Goal: Information Seeking & Learning: Learn about a topic

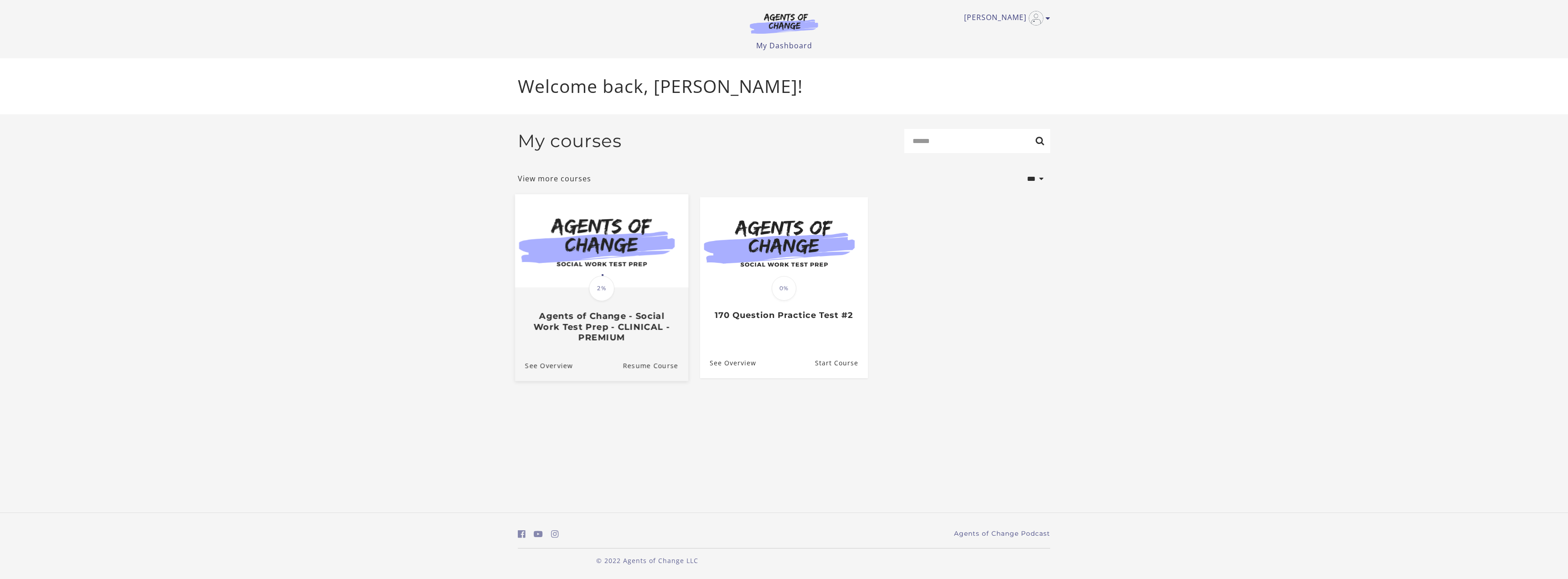
click at [597, 250] on img at bounding box center [601, 240] width 173 height 93
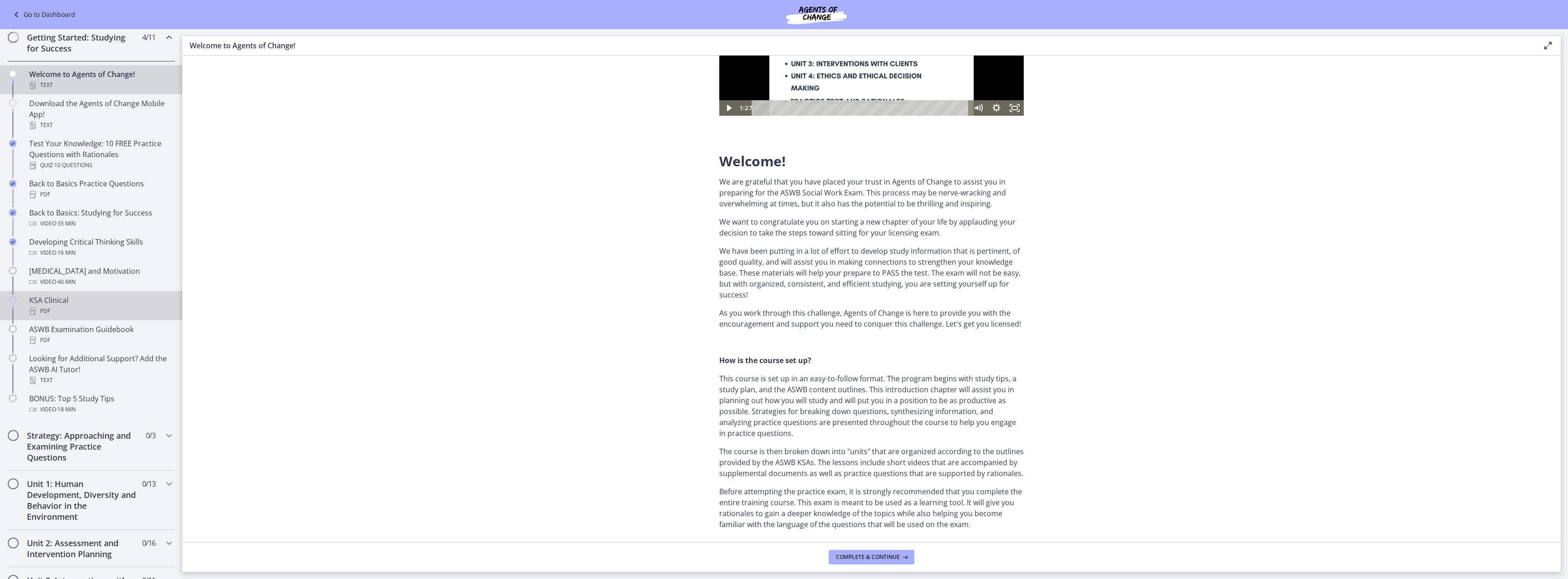
scroll to position [45, 0]
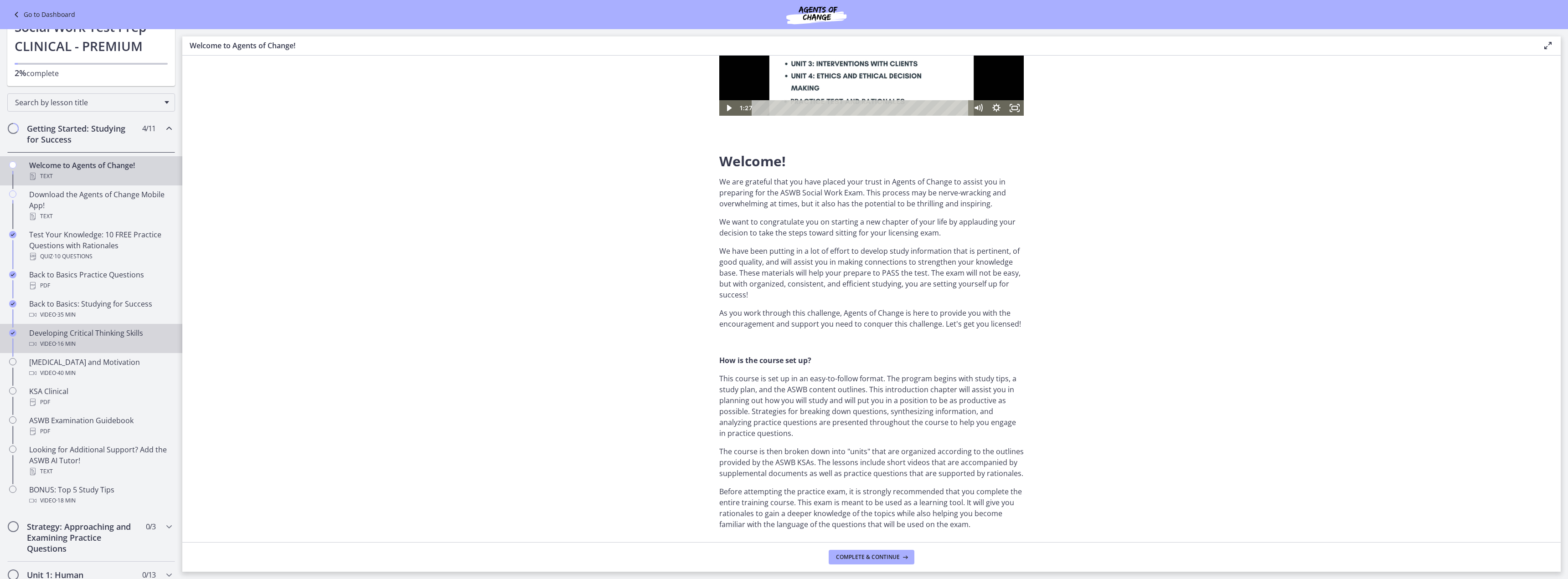
click at [88, 337] on div "Developing Critical Thinking Skills Video · 16 min" at bounding box center [100, 339] width 143 height 22
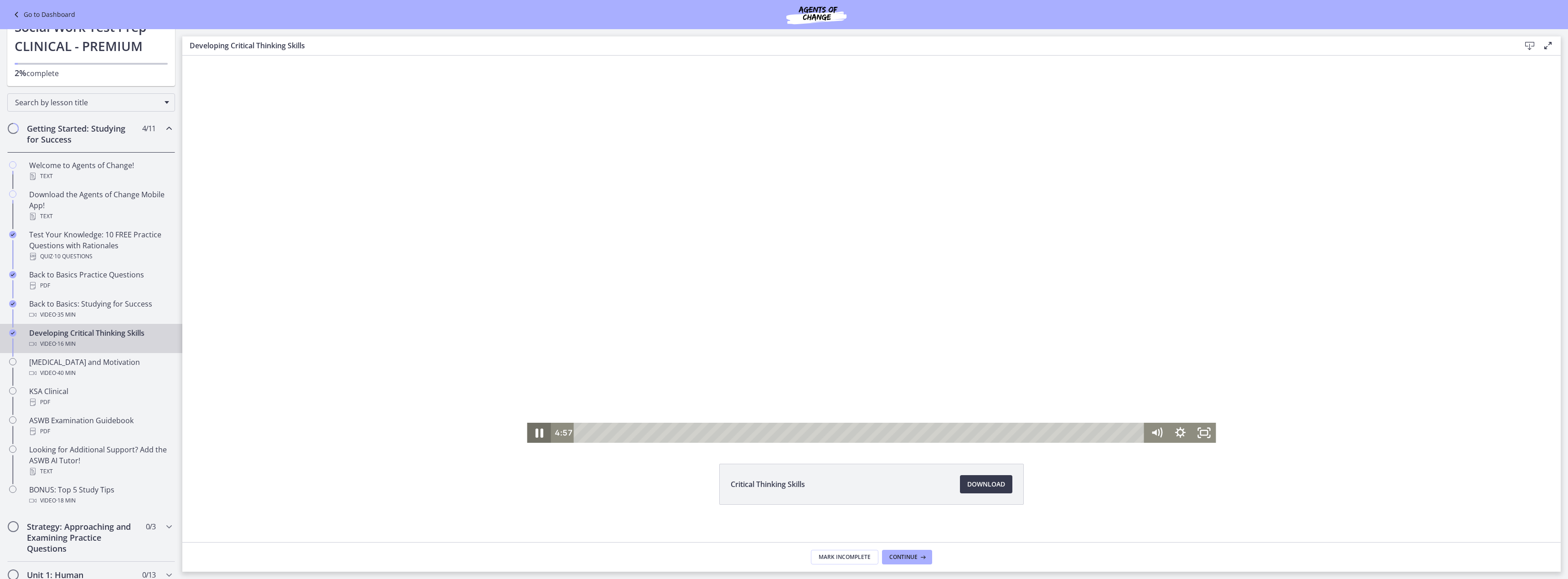
click at [536, 434] on icon "Pause" at bounding box center [539, 432] width 7 height 9
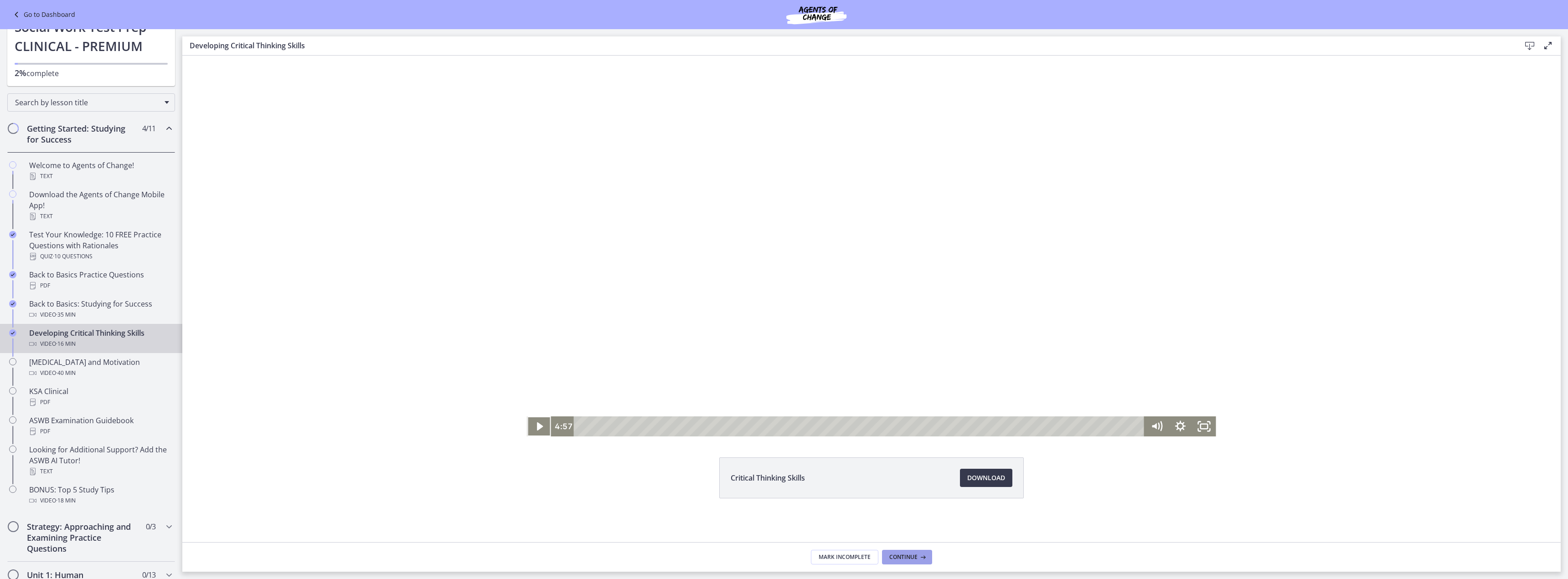
click at [921, 550] on button "Continue" at bounding box center [906, 558] width 50 height 15
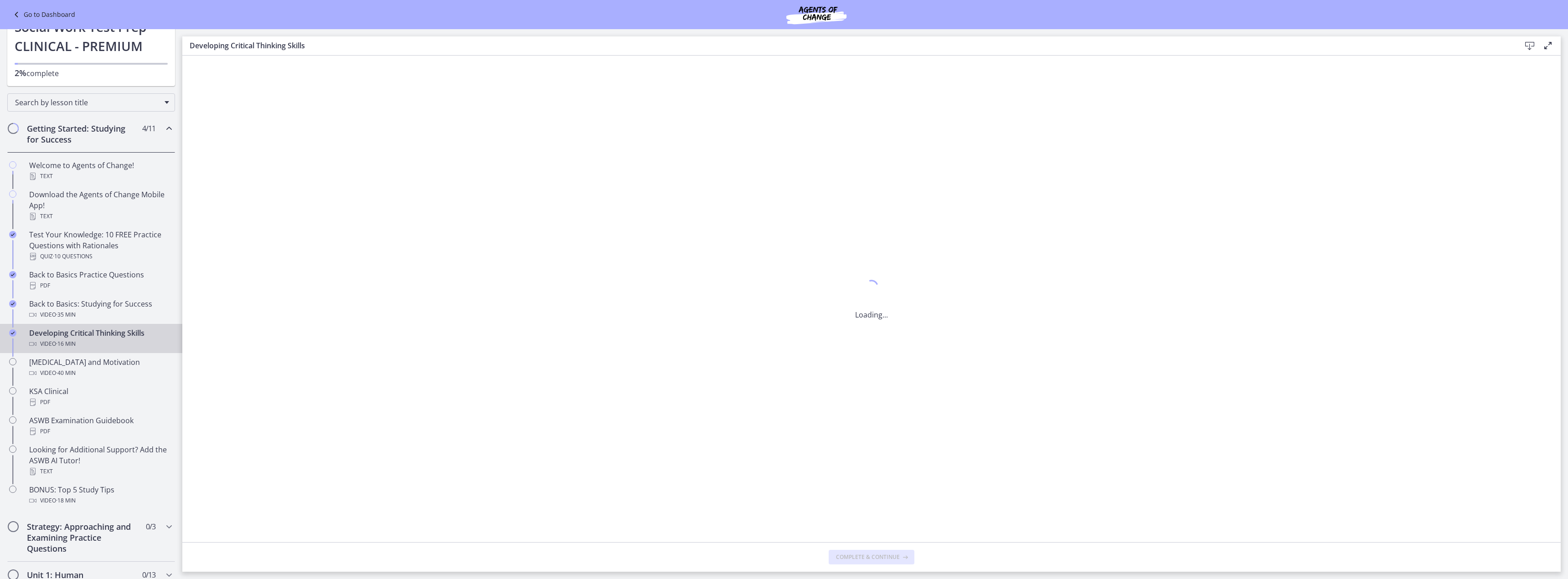
scroll to position [0, 0]
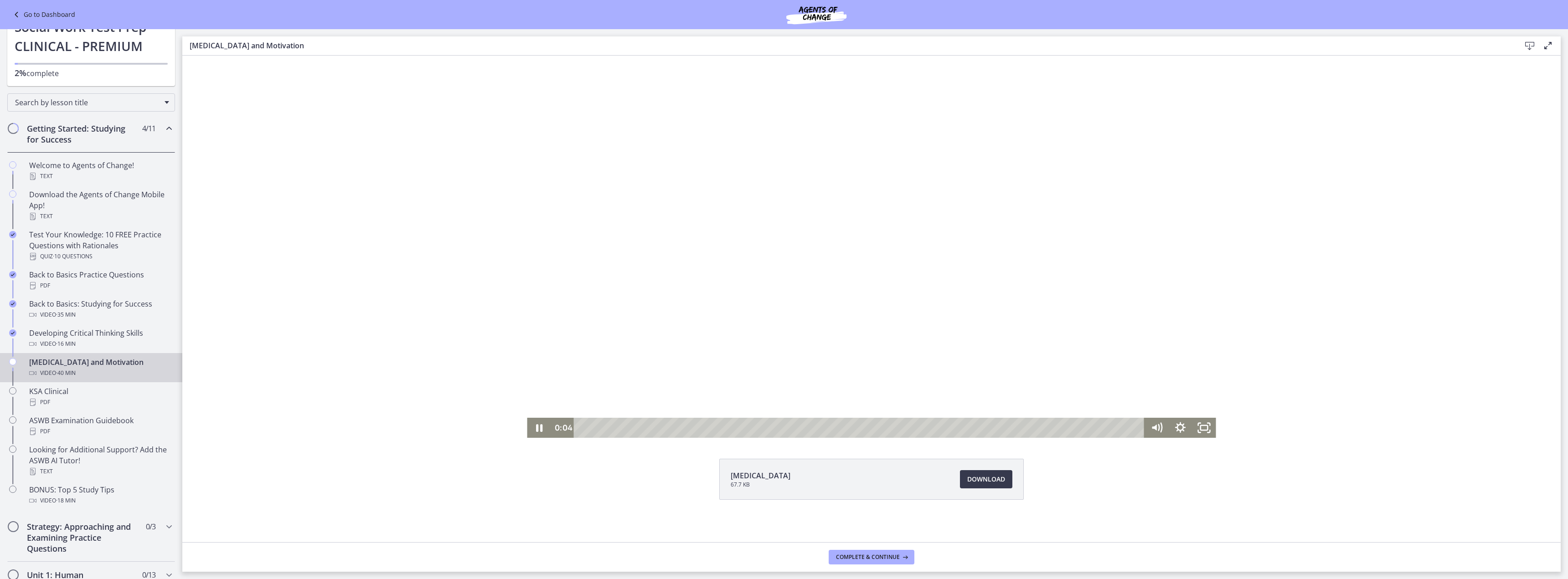
scroll to position [7, 0]
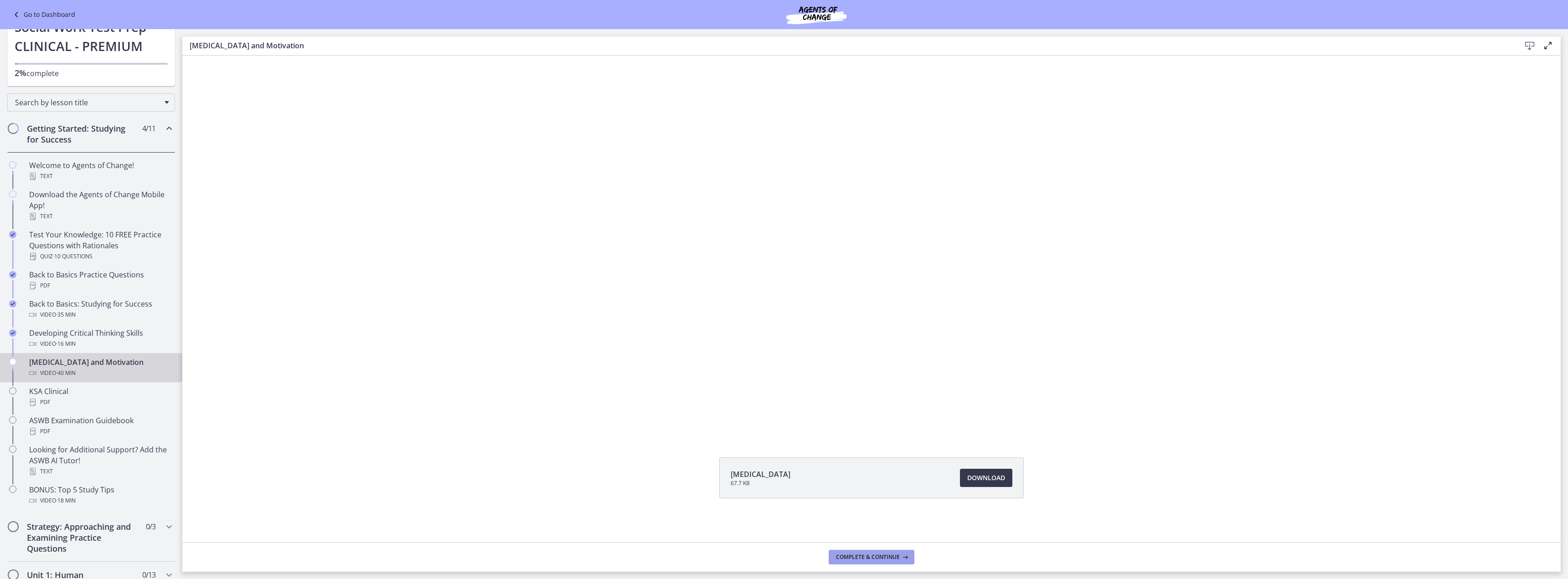
click at [877, 559] on span "Complete & continue" at bounding box center [867, 557] width 63 height 7
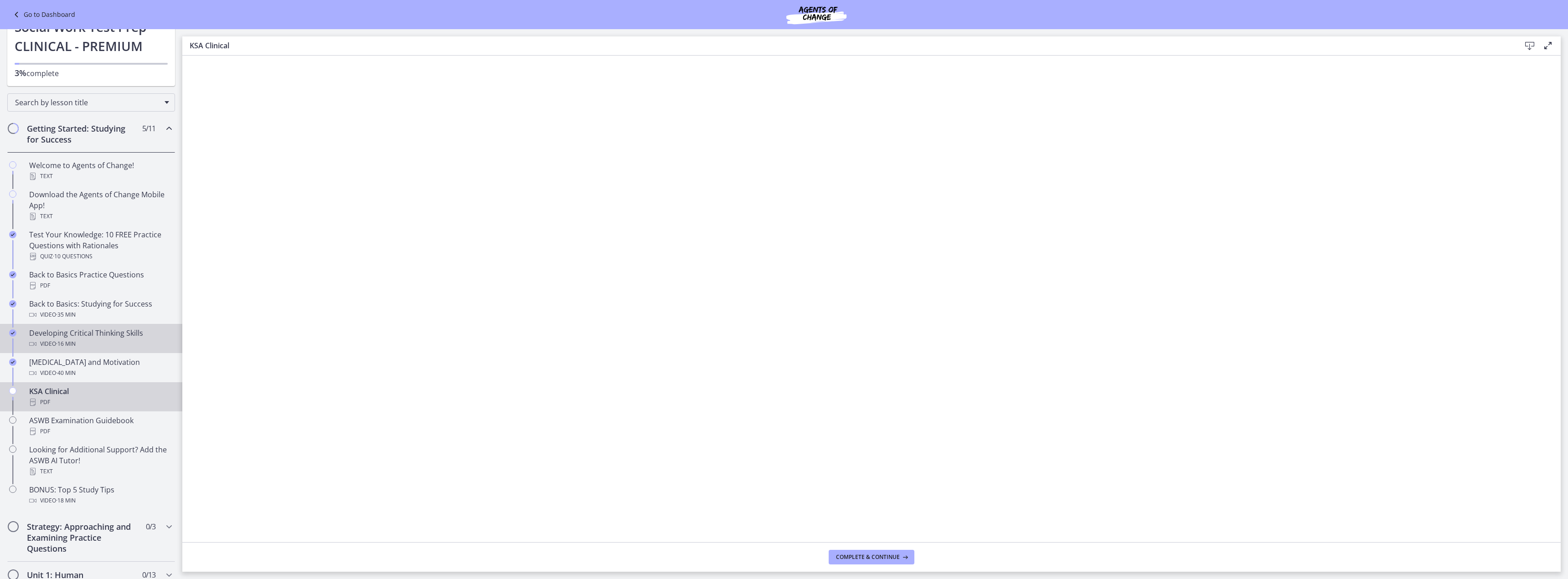
click at [80, 343] on div "Video · 16 min" at bounding box center [100, 343] width 143 height 11
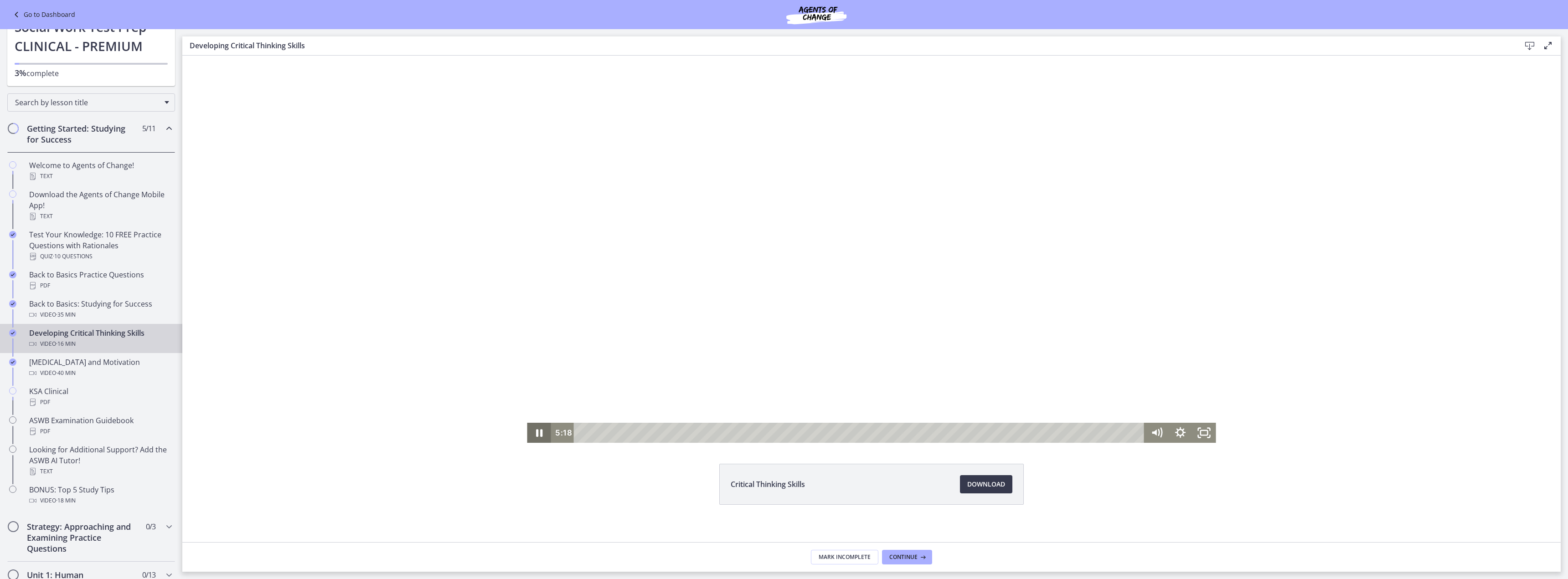
click at [532, 431] on icon "Pause" at bounding box center [538, 432] width 24 height 20
click at [1189, 248] on div at bounding box center [871, 249] width 689 height 387
click at [1179, 250] on div at bounding box center [871, 249] width 689 height 387
click at [1190, 250] on div at bounding box center [871, 249] width 689 height 387
click at [787, 432] on div "6:00" at bounding box center [860, 432] width 556 height 20
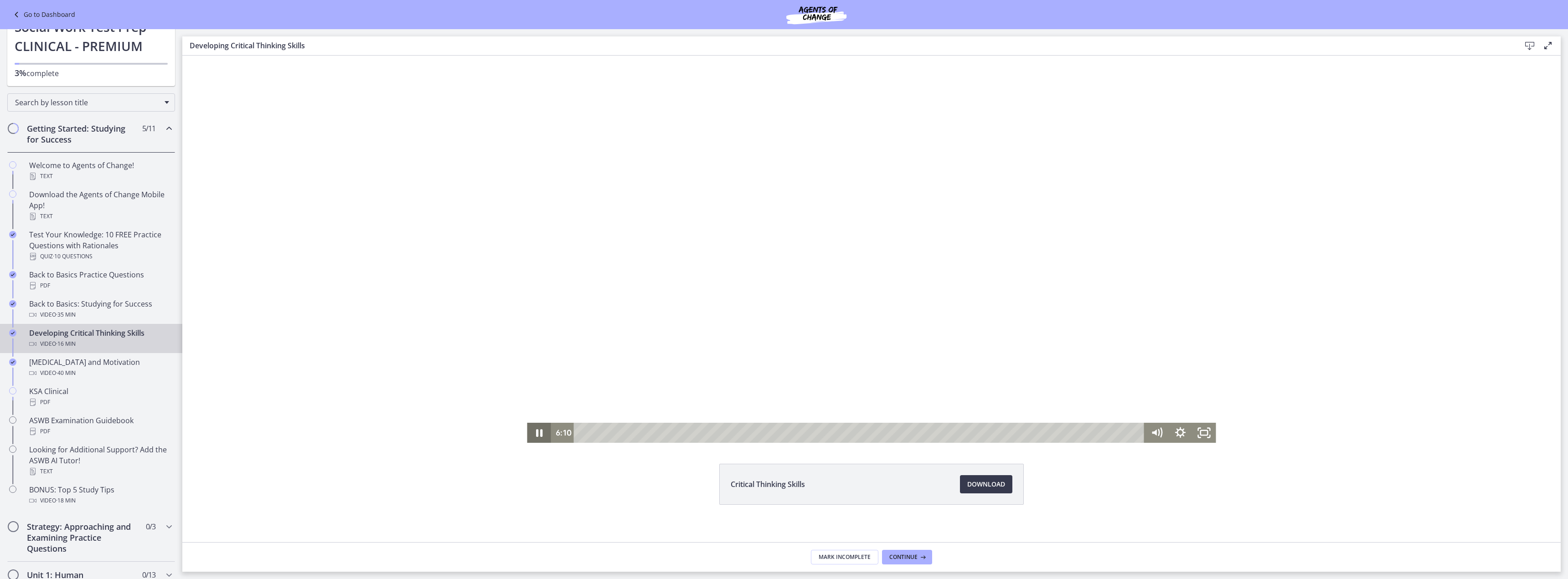
click at [536, 435] on icon "Pause" at bounding box center [539, 432] width 7 height 7
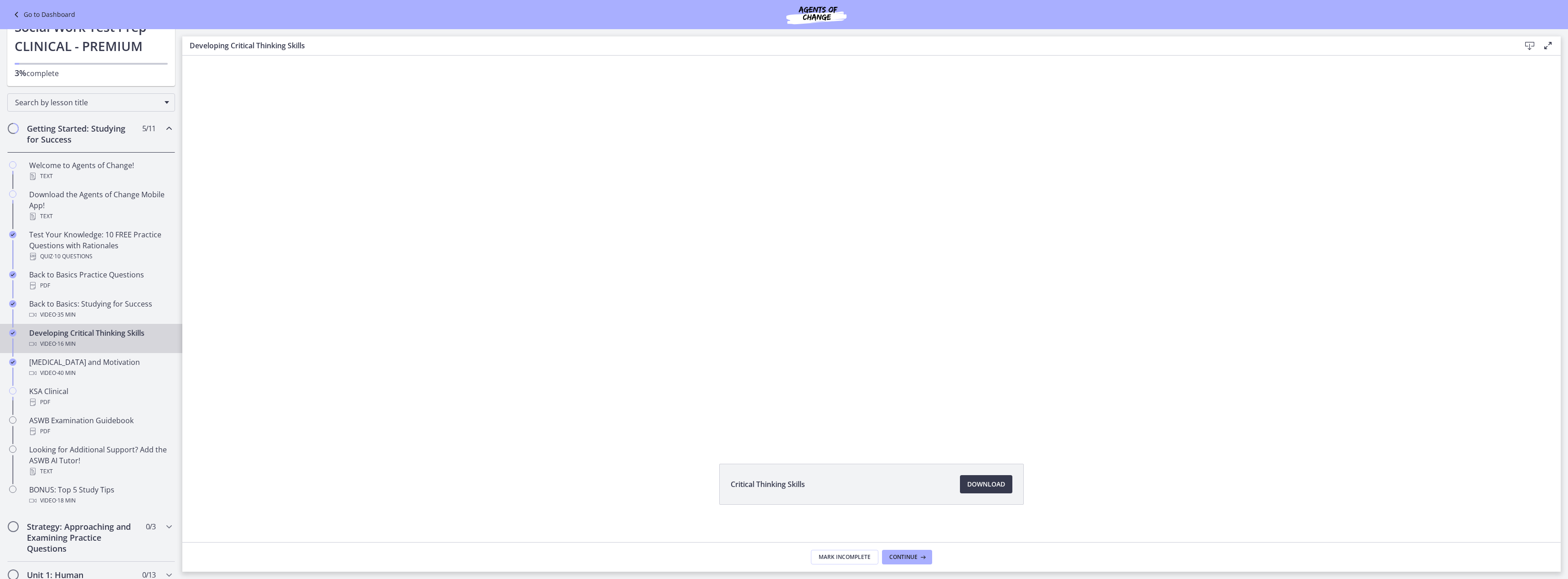
click at [112, 340] on div "Video · 16 min" at bounding box center [100, 343] width 143 height 11
click at [85, 338] on div "Developing Critical Thinking Skills Video · 16 min" at bounding box center [100, 339] width 143 height 22
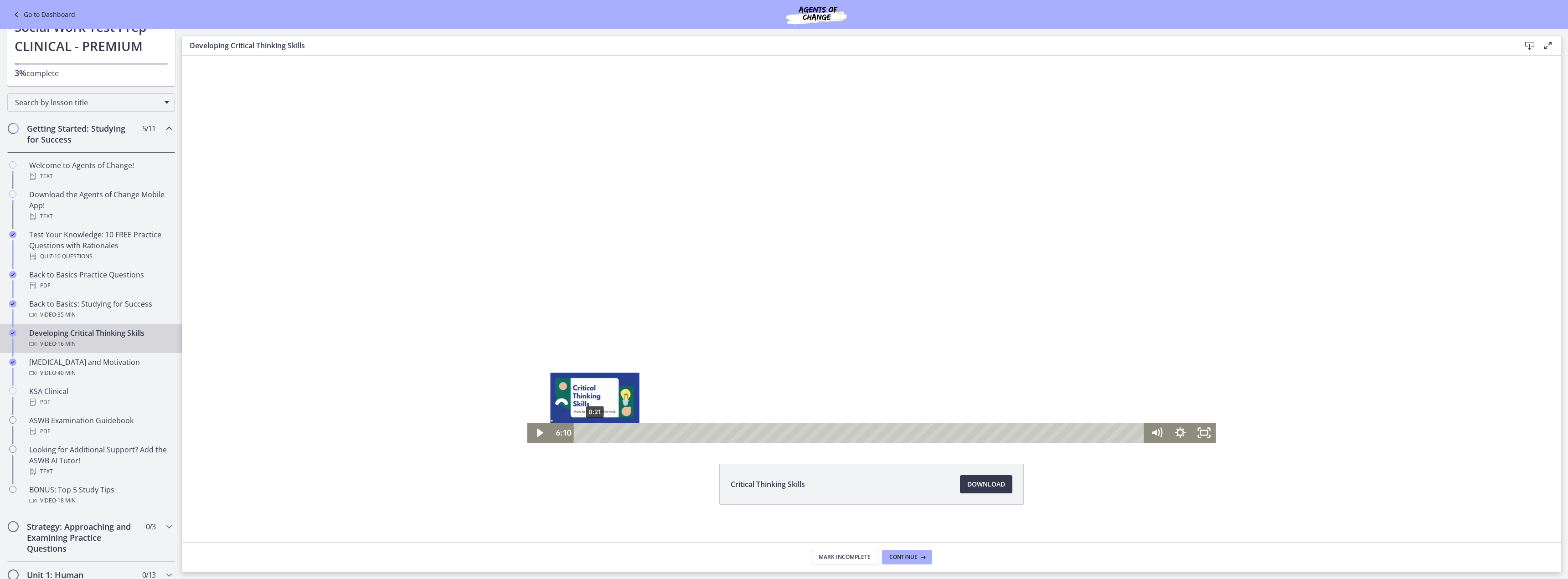
click at [591, 432] on div "0:21" at bounding box center [860, 432] width 556 height 20
click at [538, 432] on icon "Play Video" at bounding box center [540, 432] width 7 height 10
drag, startPoint x: 595, startPoint y: 431, endPoint x: 545, endPoint y: 432, distance: 50.0
click at [545, 432] on div "0:00 0:00" at bounding box center [871, 432] width 689 height 20
click at [536, 432] on icon "Pause" at bounding box center [539, 432] width 28 height 24
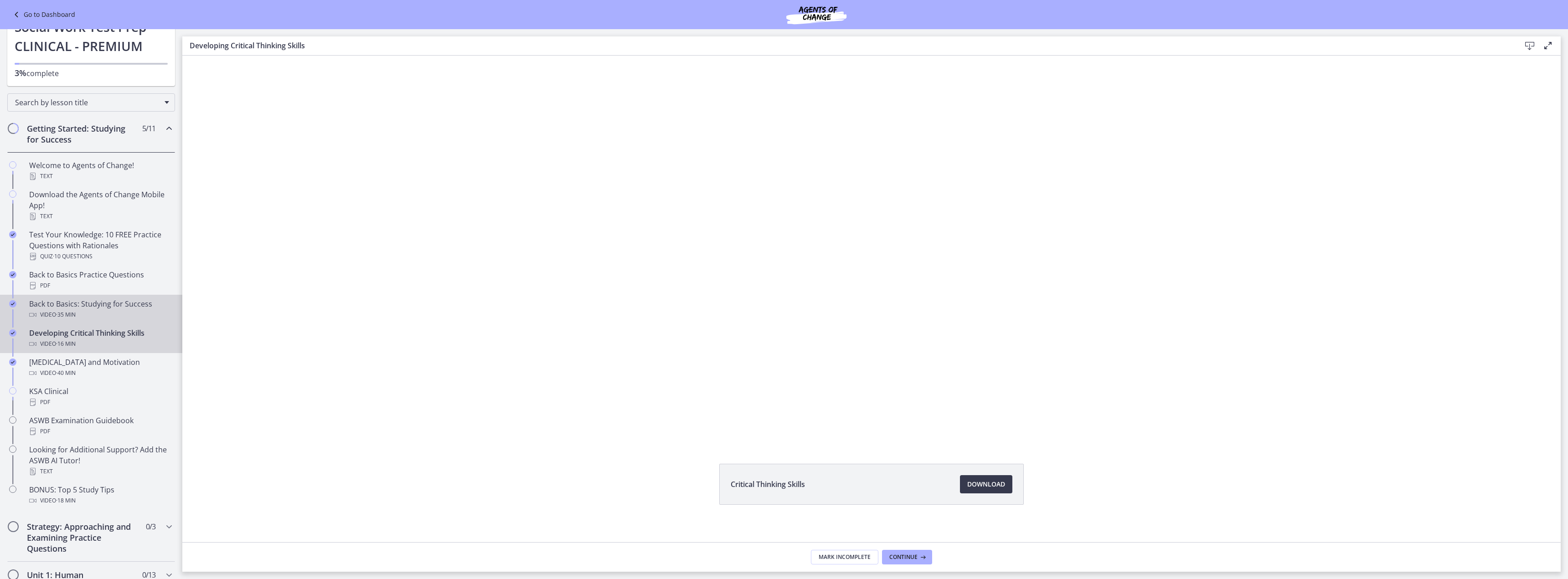
click at [63, 304] on div "Back to Basics: Studying for Success Video · 35 min" at bounding box center [100, 309] width 143 height 22
click at [48, 336] on div "Developing Critical Thinking Skills Video · 16 min" at bounding box center [100, 339] width 143 height 22
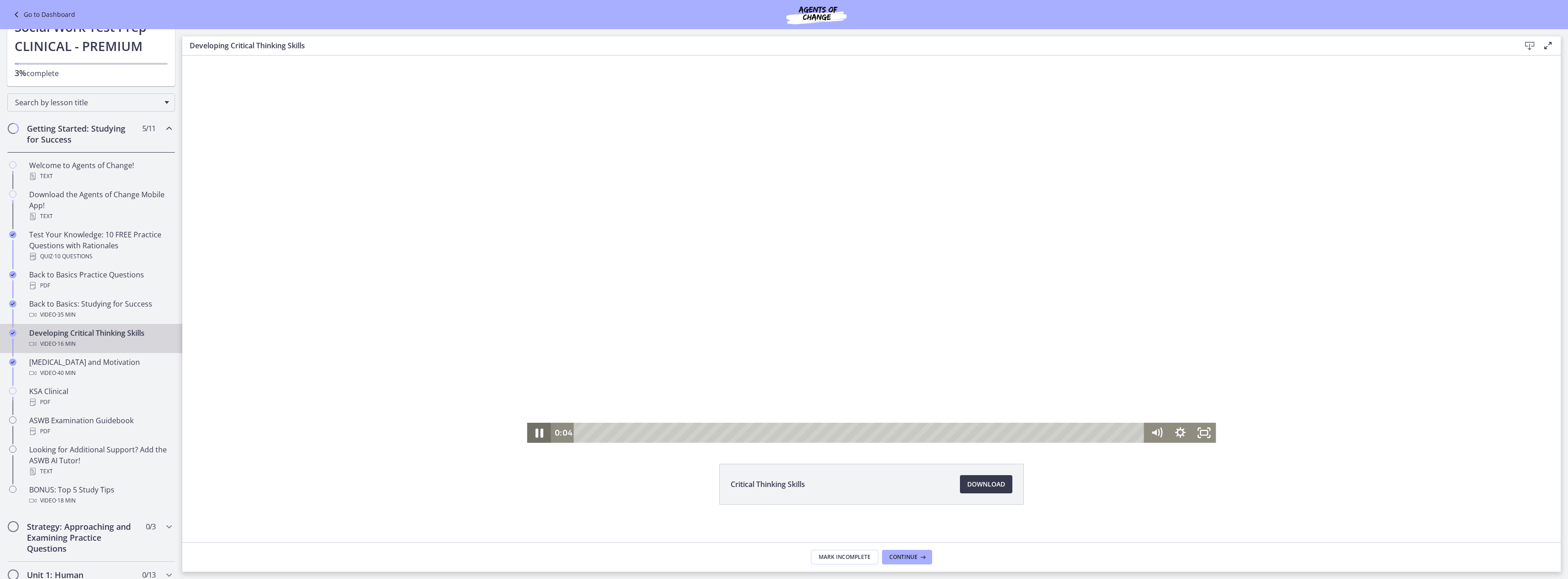
click at [536, 432] on icon "Pause" at bounding box center [539, 432] width 28 height 24
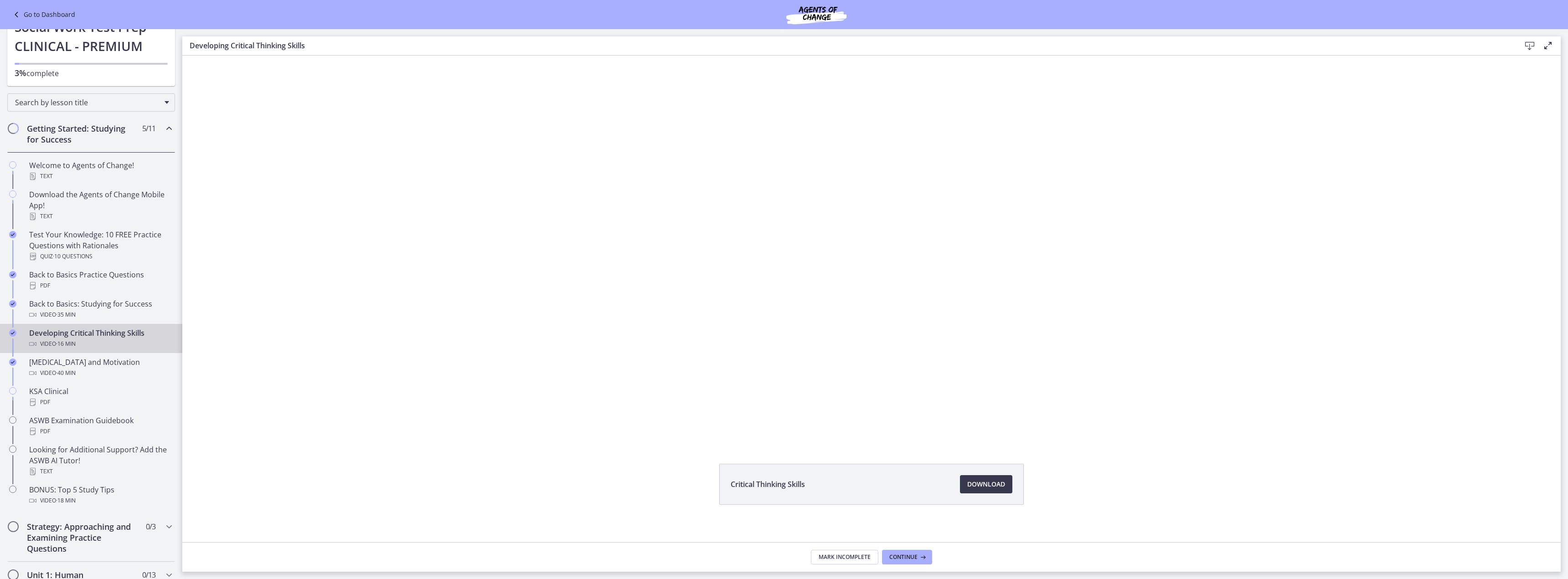
click at [68, 343] on span "· 16 min" at bounding box center [66, 343] width 20 height 11
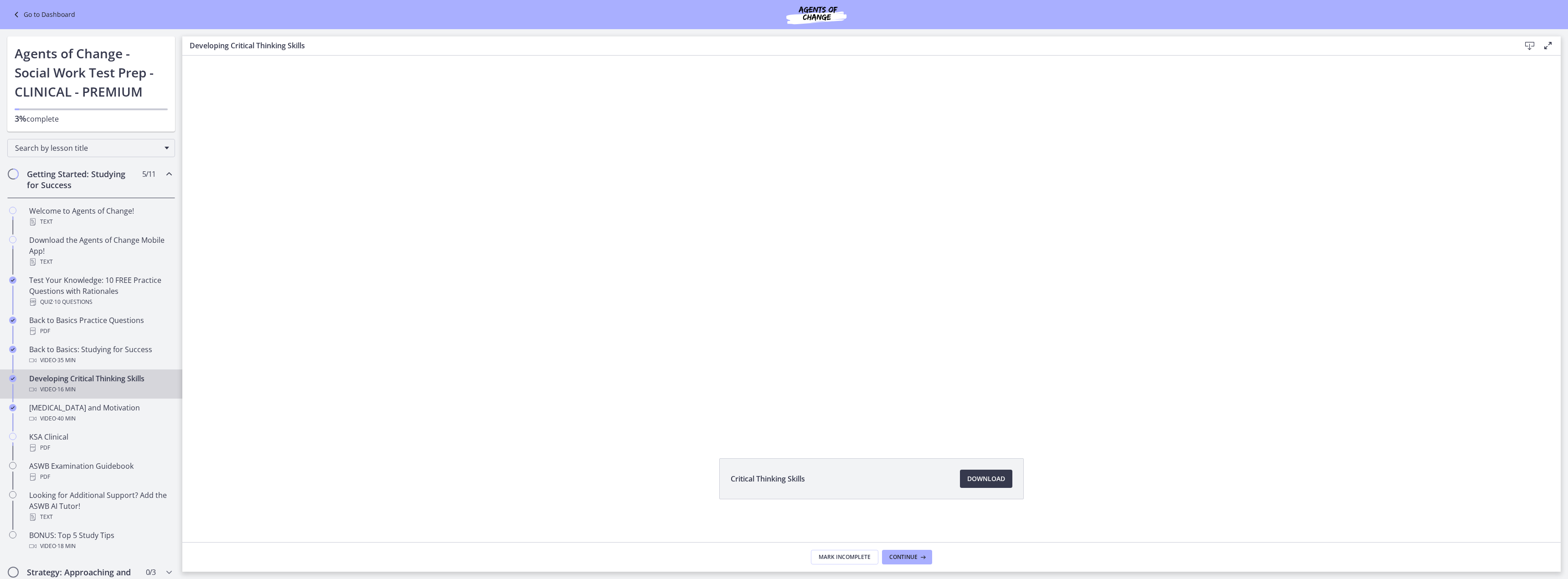
scroll to position [7, 0]
click at [976, 479] on span "Download Opens in a new window" at bounding box center [986, 478] width 38 height 11
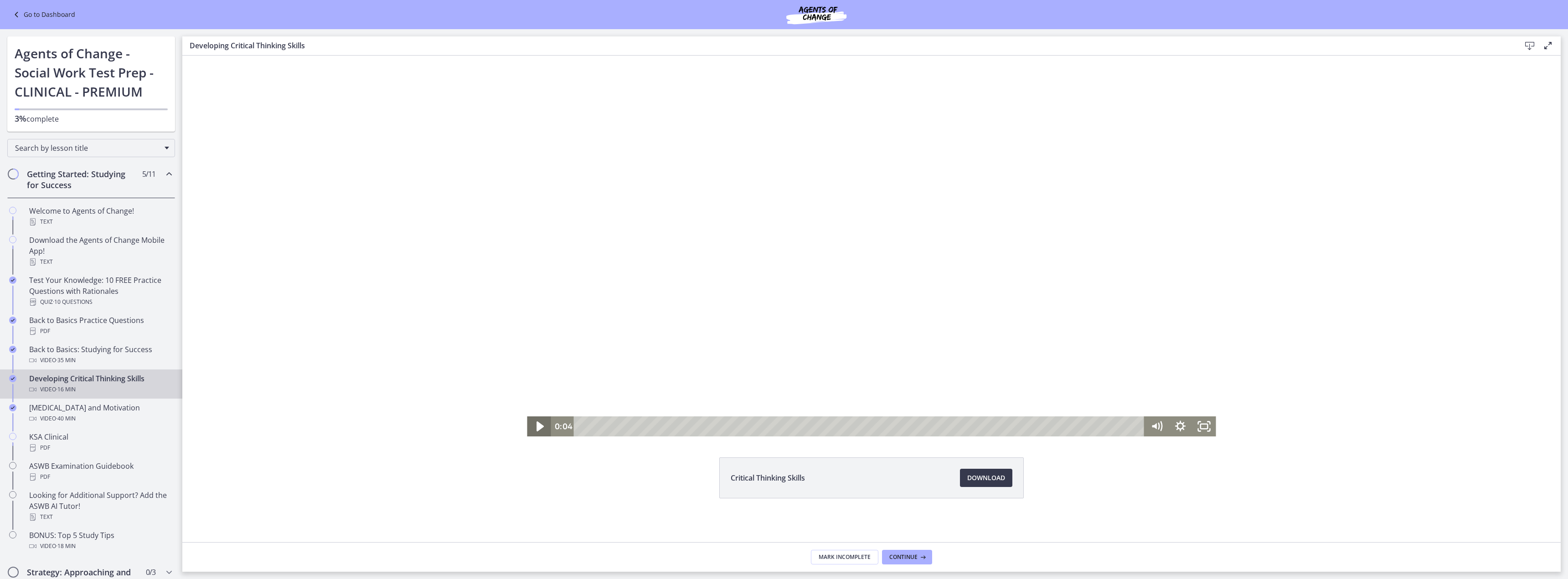
click at [536, 427] on icon "Play Video" at bounding box center [540, 427] width 7 height 10
click at [532, 427] on icon "Pause" at bounding box center [539, 426] width 28 height 24
drag, startPoint x: 536, startPoint y: 426, endPoint x: 544, endPoint y: 430, distance: 8.9
click at [536, 426] on icon "Play Video" at bounding box center [540, 427] width 7 height 10
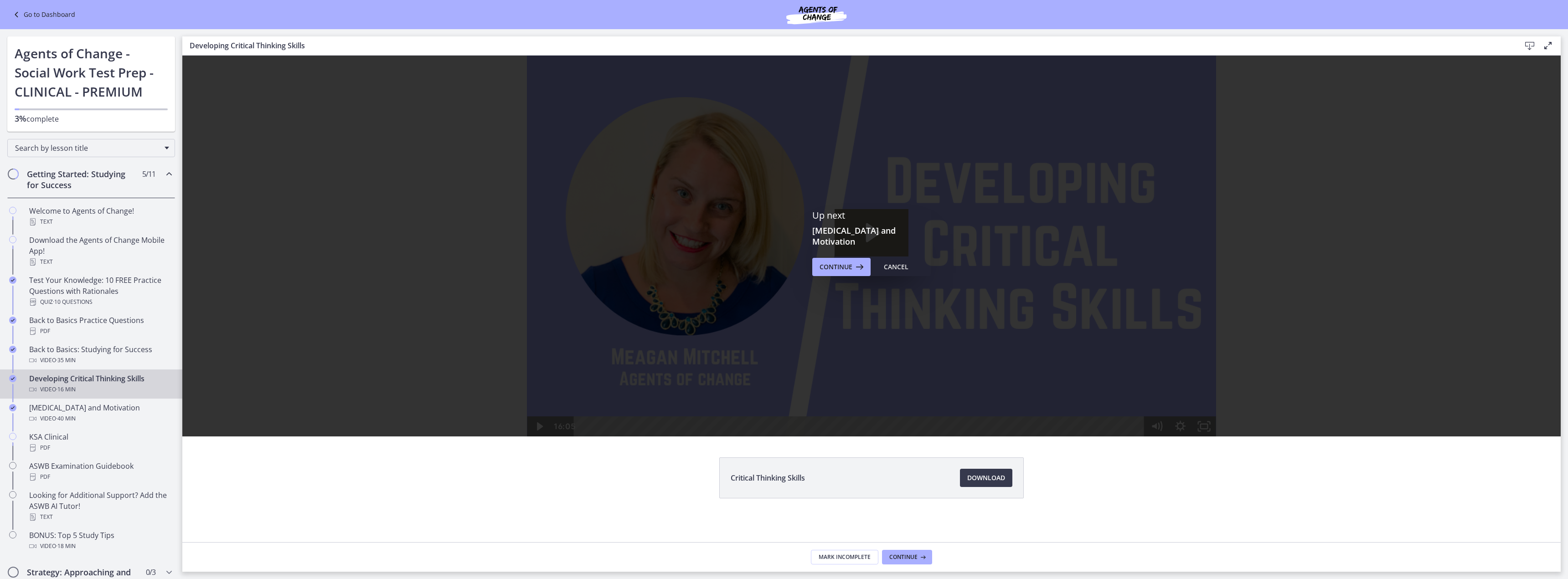
scroll to position [0, 0]
click at [898, 263] on div "Cancel" at bounding box center [896, 266] width 25 height 11
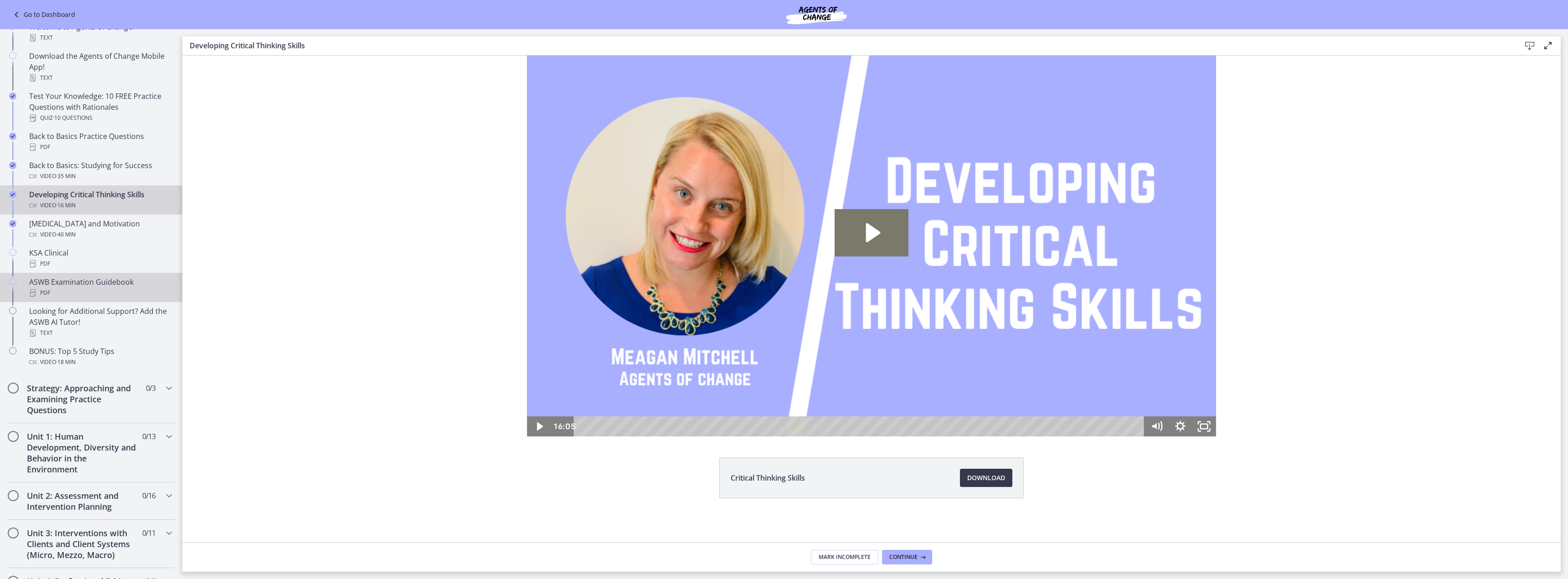
scroll to position [182, 0]
click at [40, 259] on div "KSA Clinical PDF" at bounding box center [100, 260] width 143 height 22
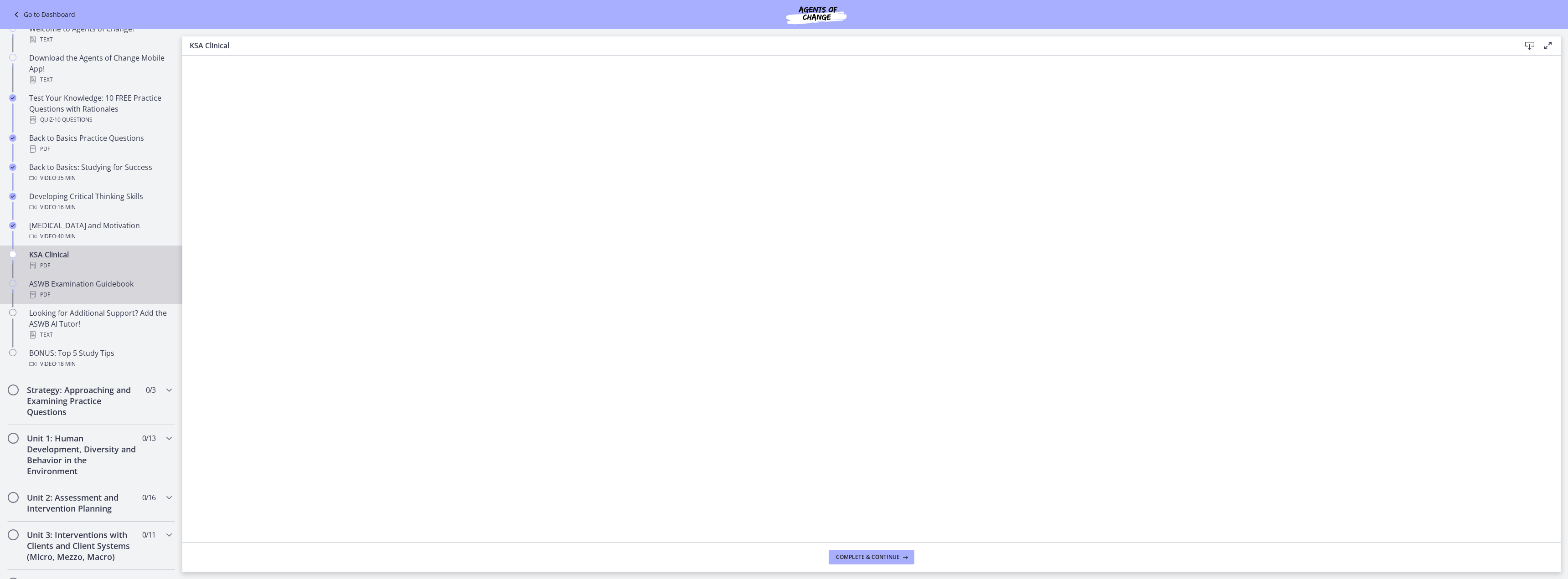
click at [68, 293] on div "PDF" at bounding box center [100, 294] width 143 height 11
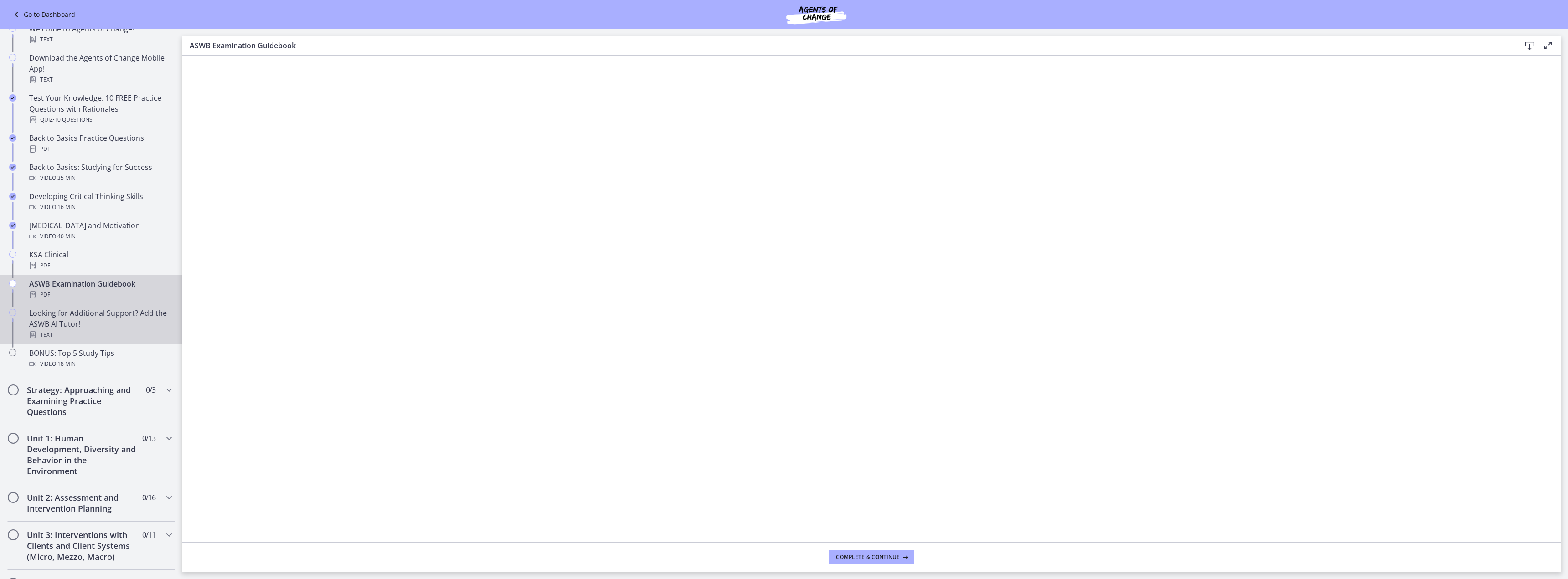
click at [96, 324] on div "Looking for Additional Support? Add the ASWB AI Tutor! Text" at bounding box center [100, 324] width 143 height 33
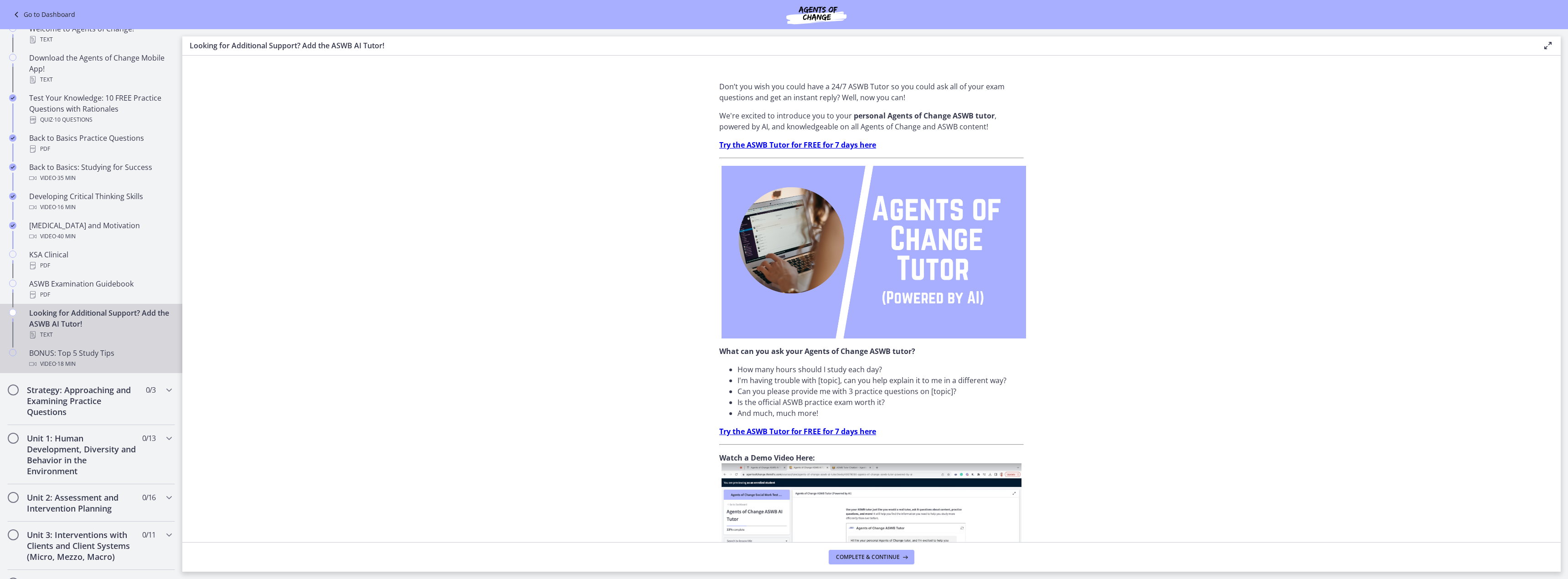
click at [91, 362] on div "Video · 18 min" at bounding box center [100, 363] width 143 height 11
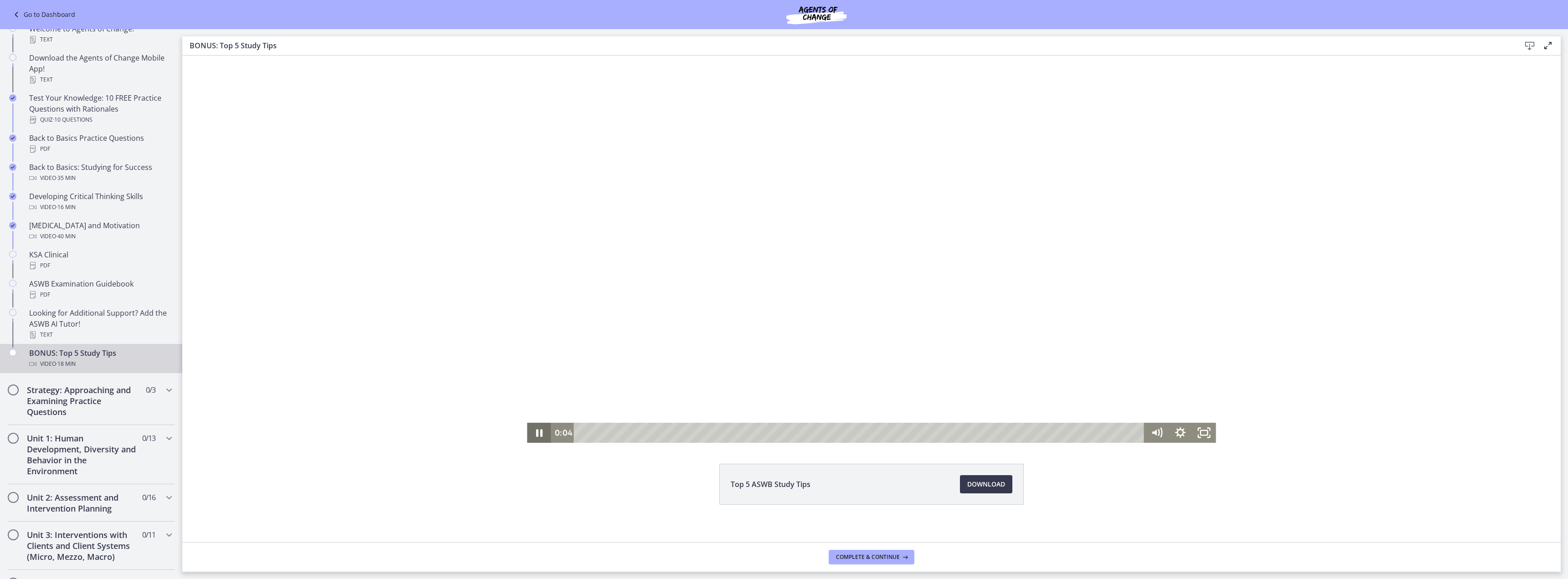
click at [536, 431] on icon "Pause" at bounding box center [538, 432] width 24 height 20
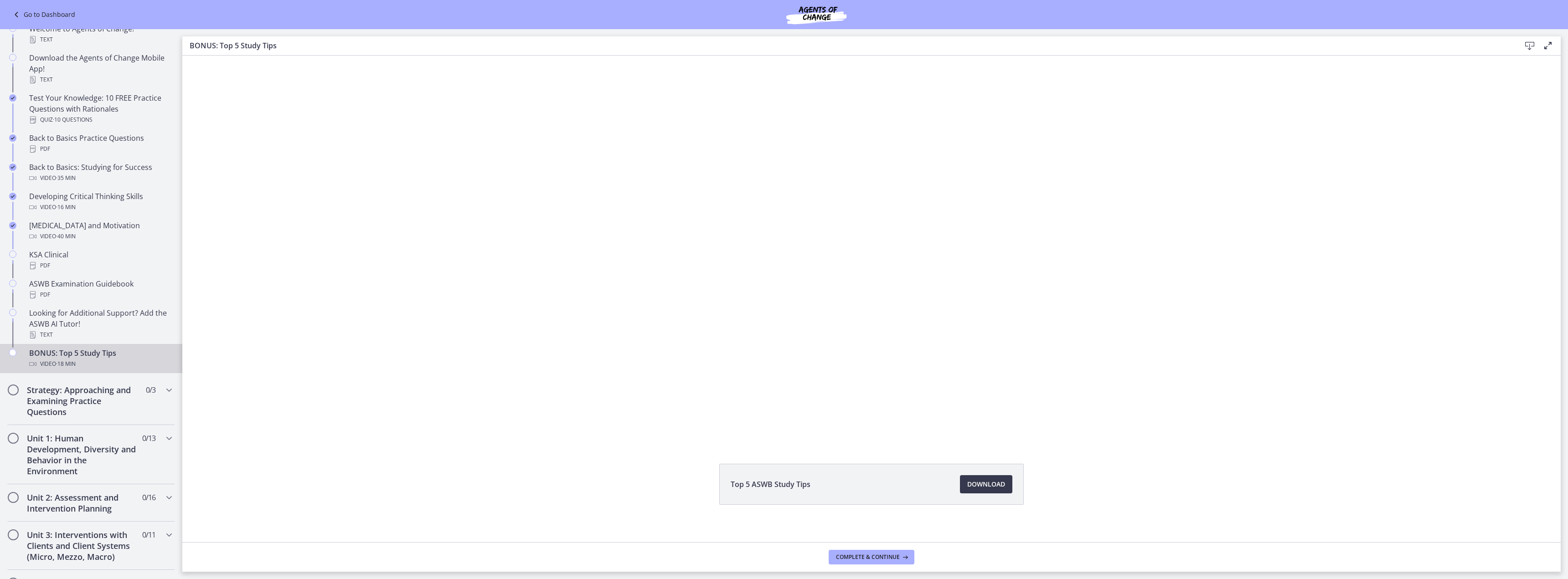
click at [91, 355] on div "BONUS: Top 5 Study Tips Video · 18 min" at bounding box center [100, 358] width 143 height 22
click at [63, 399] on h2 "Strategy: Approaching and Examining Practice Questions" at bounding box center [82, 401] width 111 height 33
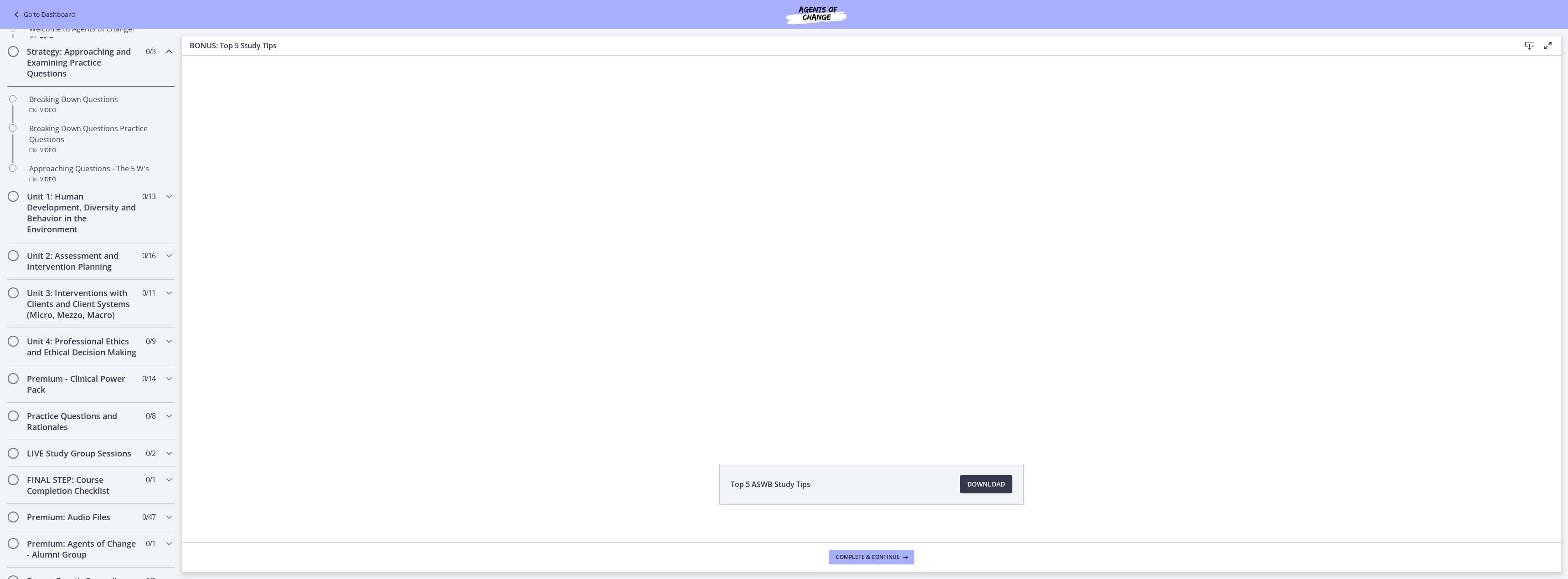
scroll to position [177, 0]
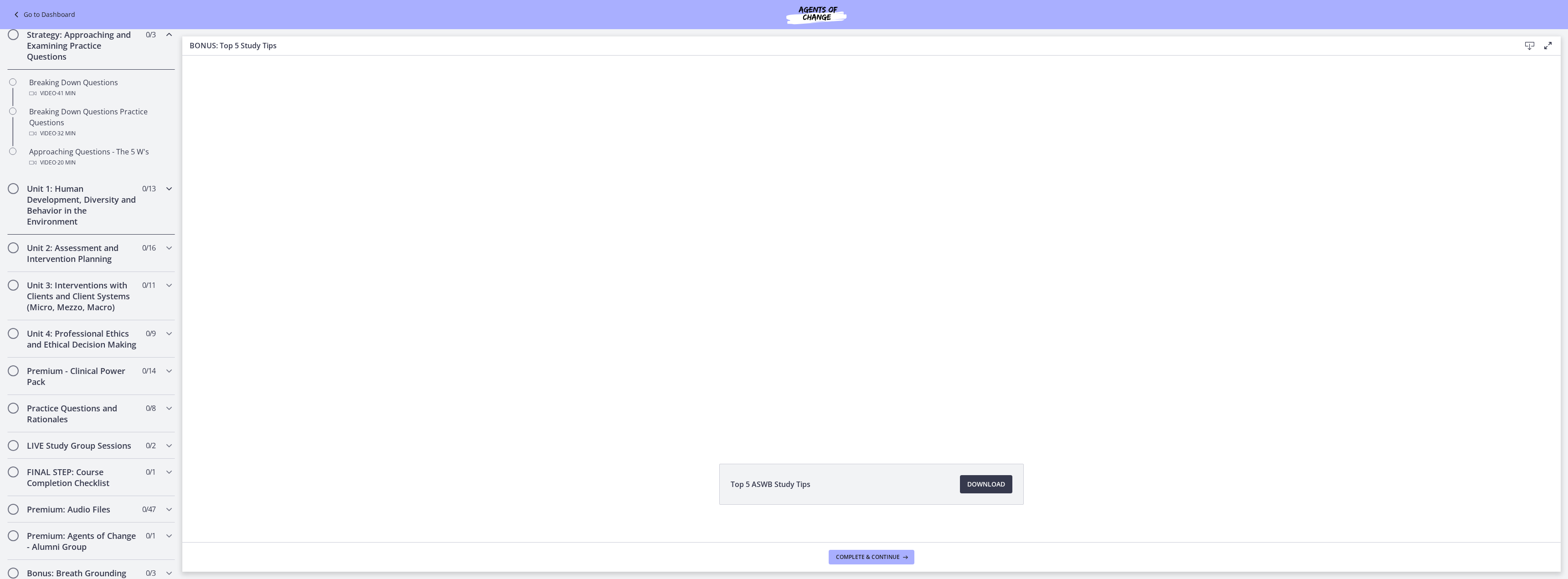
click at [57, 197] on h2 "Unit 1: Human Development, Diversity and Behavior in the Environment" at bounding box center [82, 204] width 111 height 44
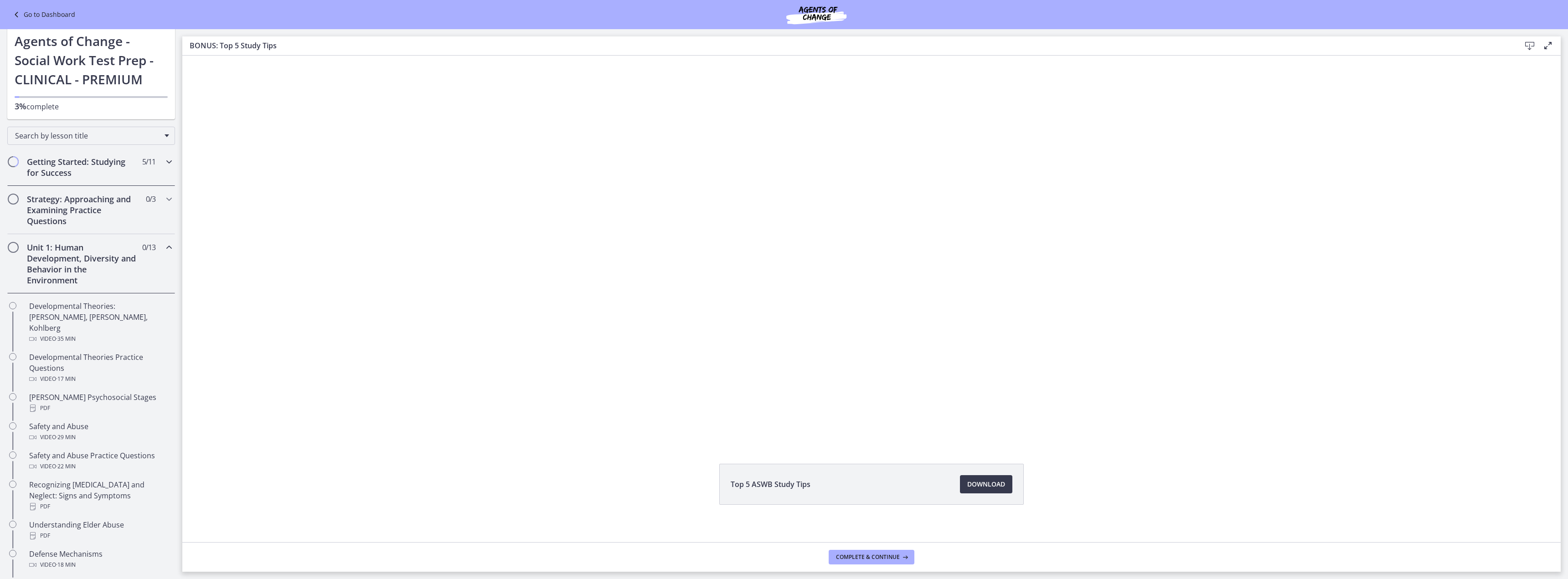
scroll to position [0, 0]
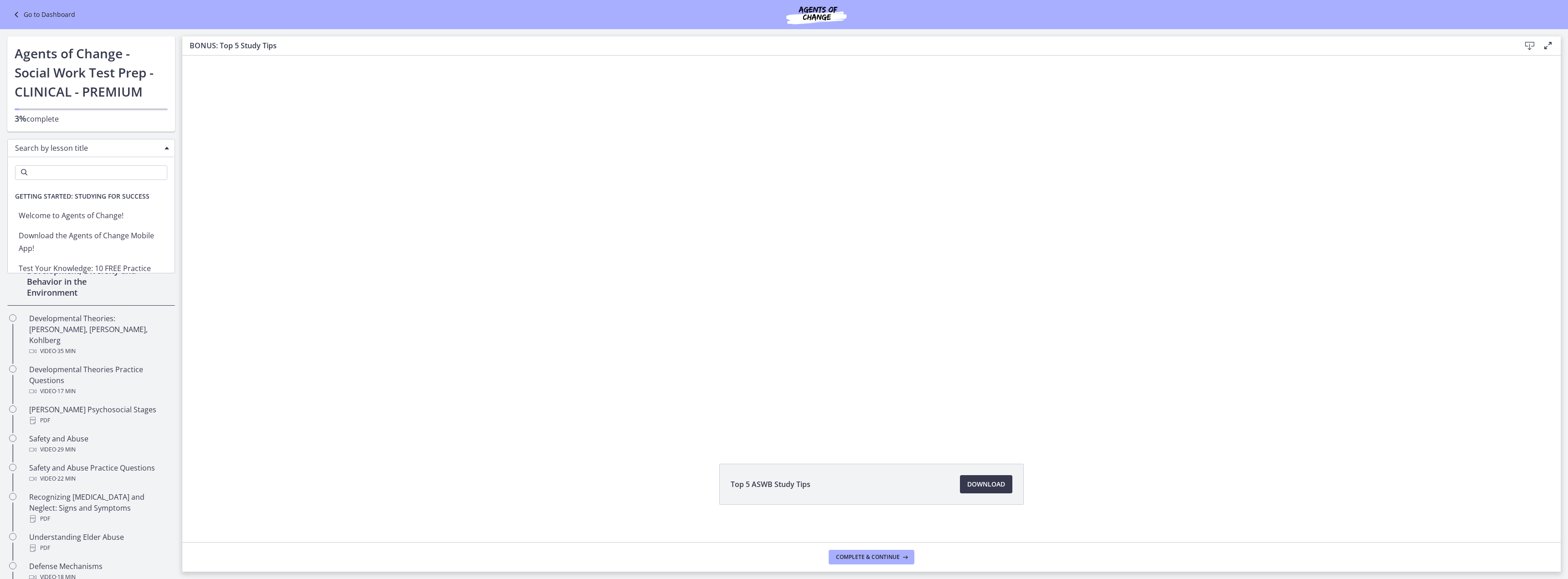
click at [165, 147] on span "Chapters" at bounding box center [167, 147] width 5 height 2
click at [42, 251] on span "Strategy: Approaching and Examining Practice Questions" at bounding box center [91, 250] width 166 height 29
click at [52, 255] on span "Strategy: Approaching and Examining Practice Questions" at bounding box center [91, 250] width 166 height 29
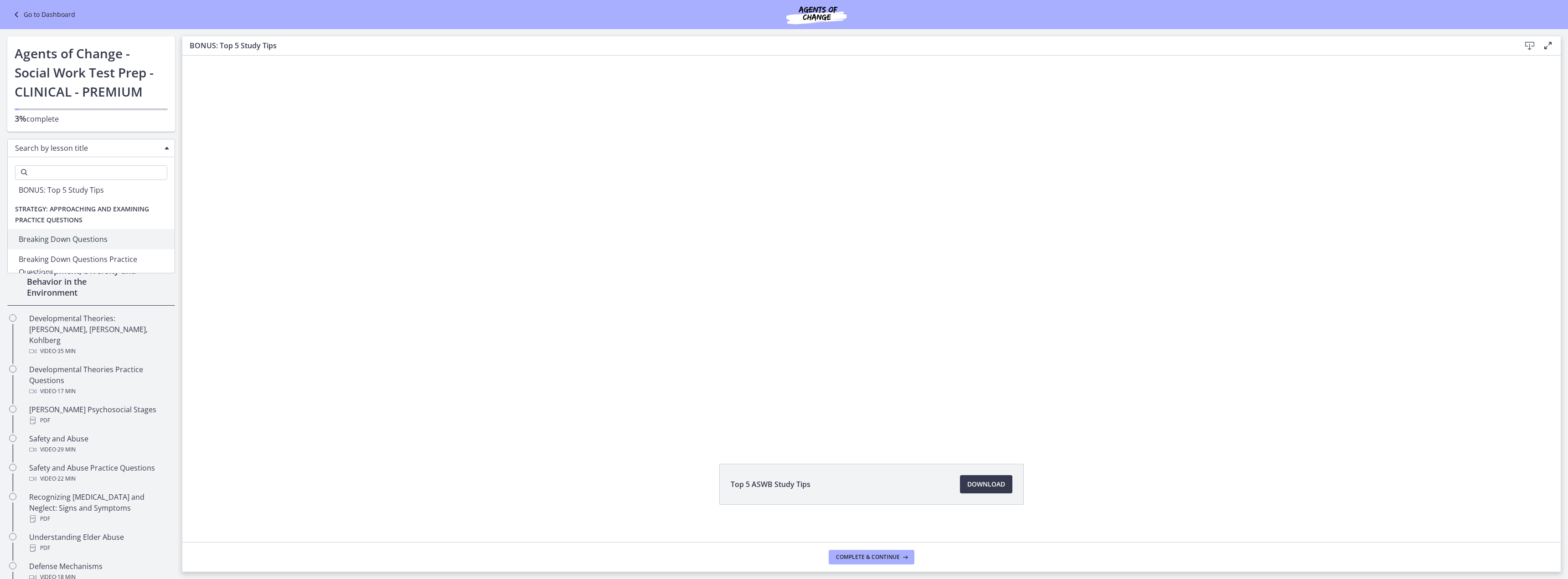
click at [68, 214] on span "Strategy: Approaching and Examining Practice Questions" at bounding box center [91, 214] width 166 height 29
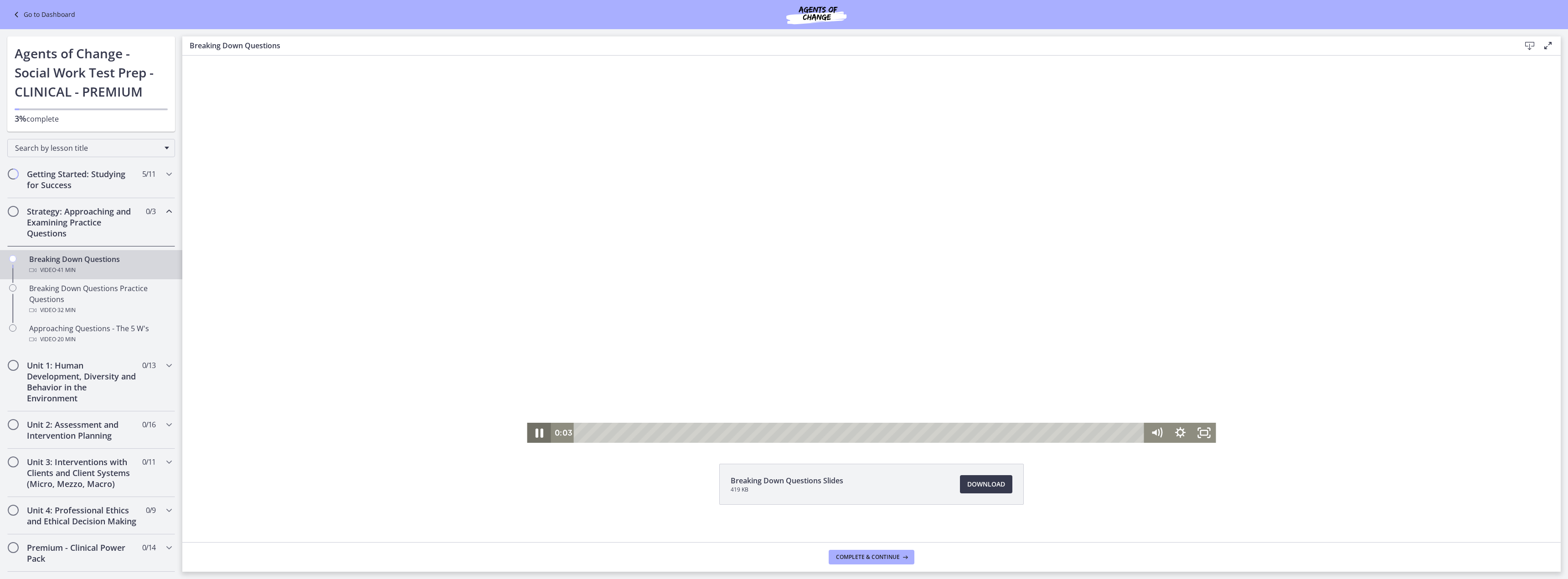
click at [537, 432] on icon "Pause" at bounding box center [539, 432] width 7 height 9
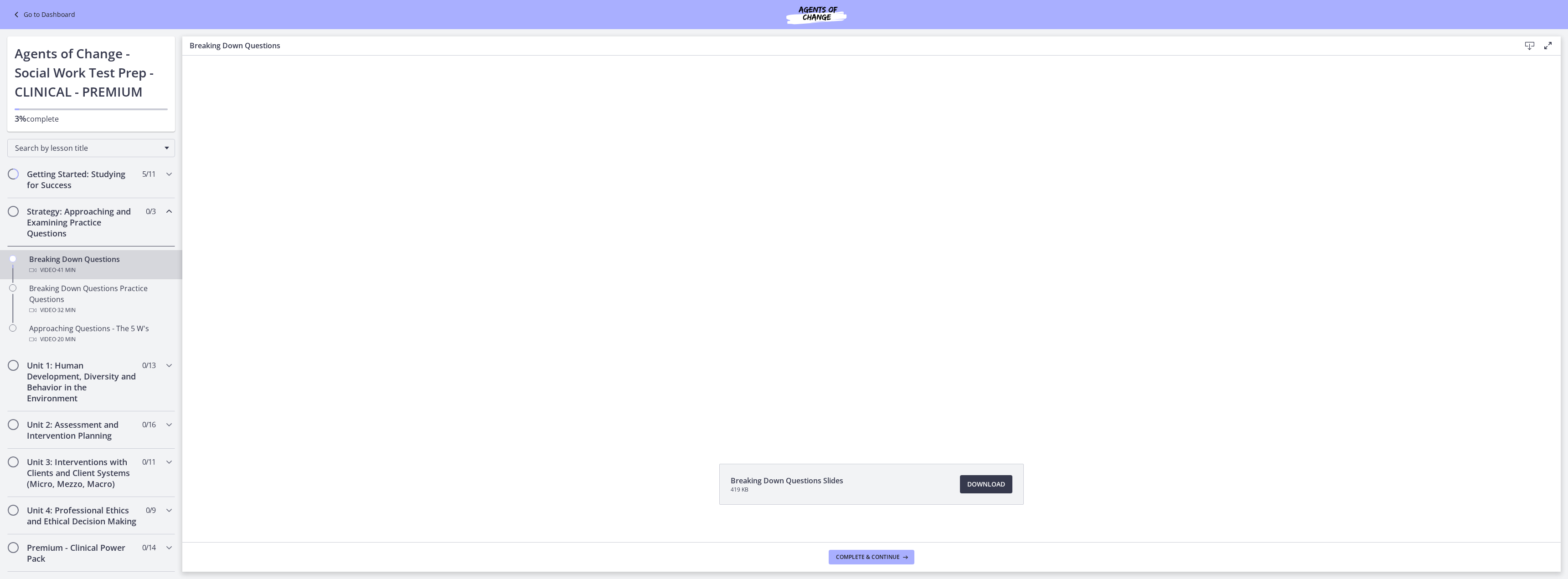
click at [71, 217] on h2 "Strategy: Approaching and Examining Practice Questions" at bounding box center [82, 222] width 111 height 33
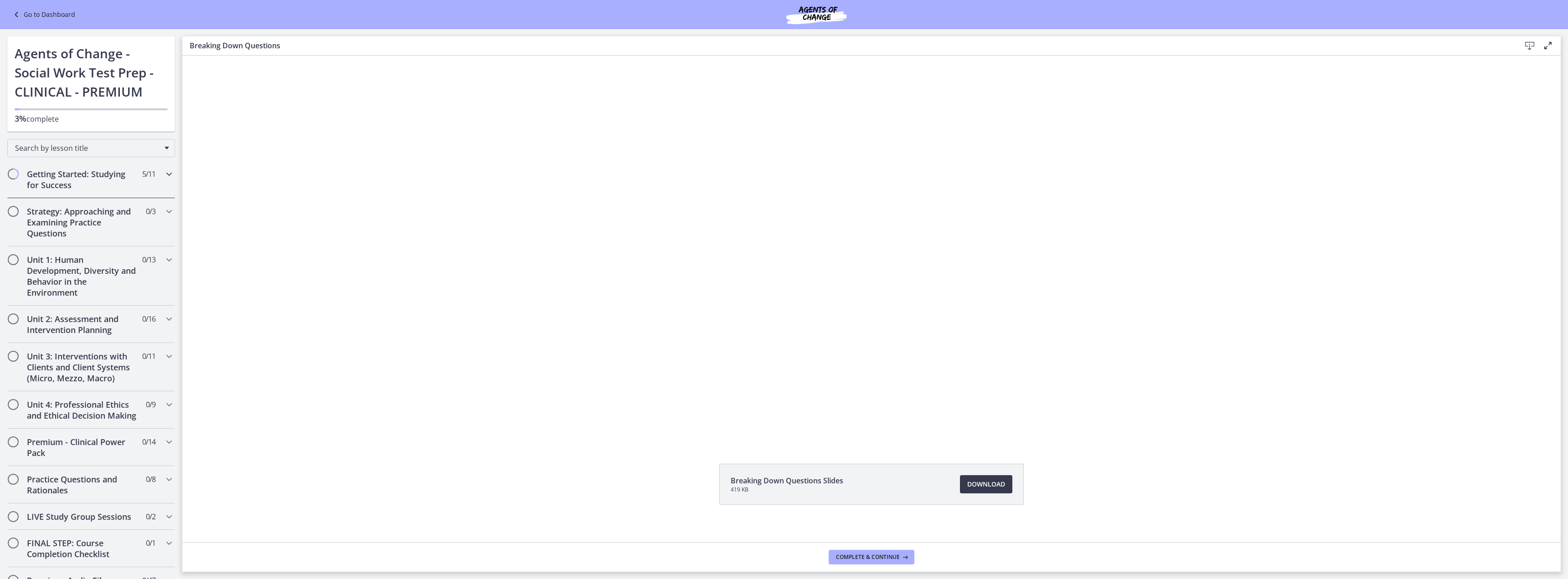
click at [71, 181] on h2 "Getting Started: Studying for Success" at bounding box center [82, 180] width 111 height 22
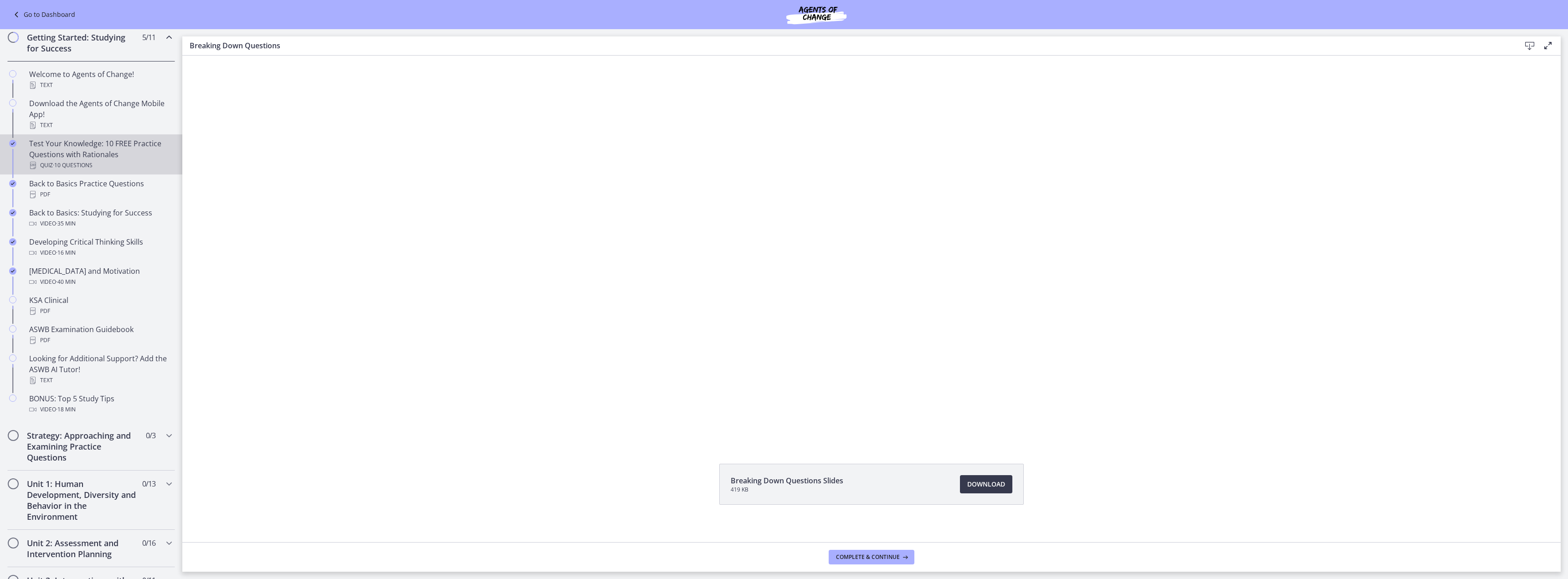
scroll to position [182, 0]
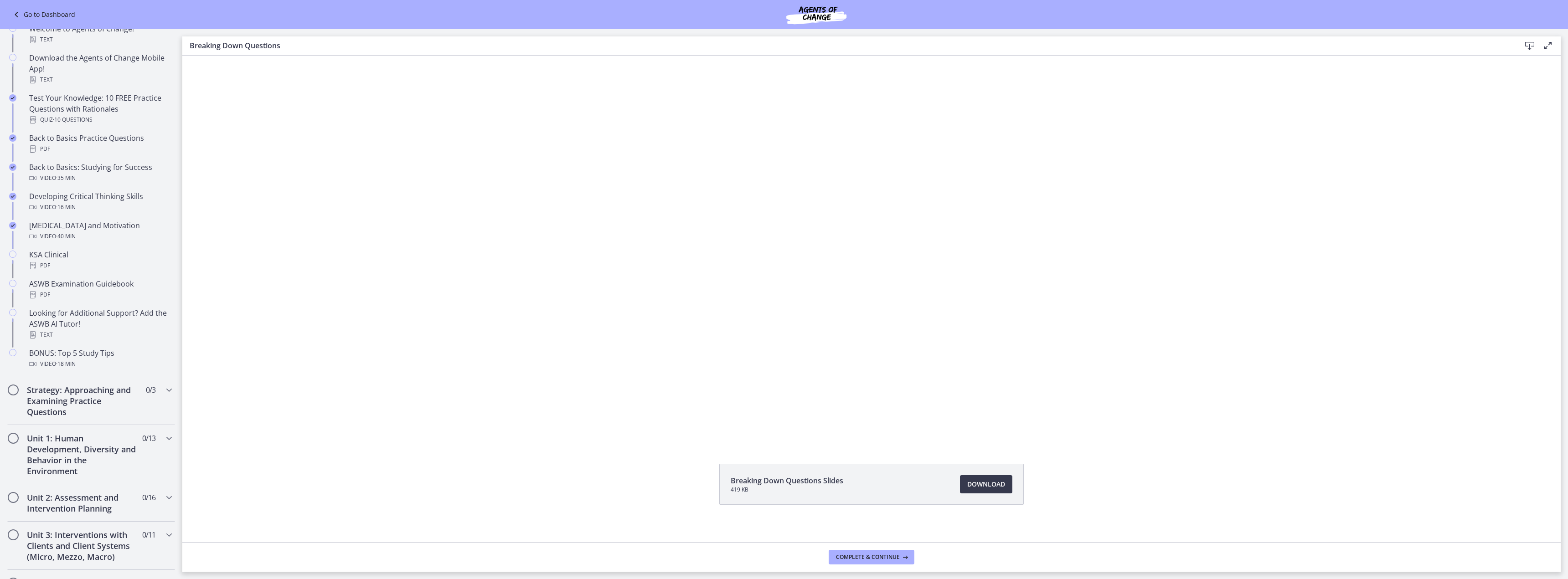
drag, startPoint x: 1660, startPoint y: 55, endPoint x: 1332, endPoint y: 133, distance: 337.1
click at [1332, 133] on div "Click for sound @keyframes VOLUME_SMALL_WAVE_FLASH { 0% { opacity: 0; } 33% { o…" at bounding box center [871, 249] width 1378 height 387
